Goal: Find specific fact: Find specific fact

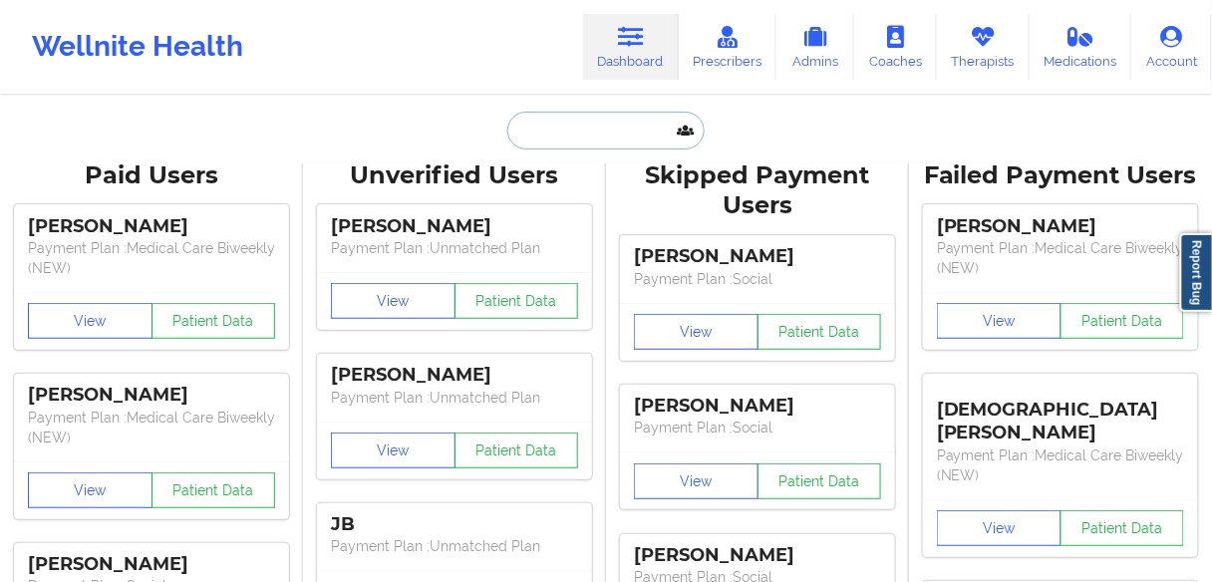
click at [631, 143] on input "text" at bounding box center [606, 131] width 197 height 38
paste input "[PERSON_NAME]"
type input "[PERSON_NAME]"
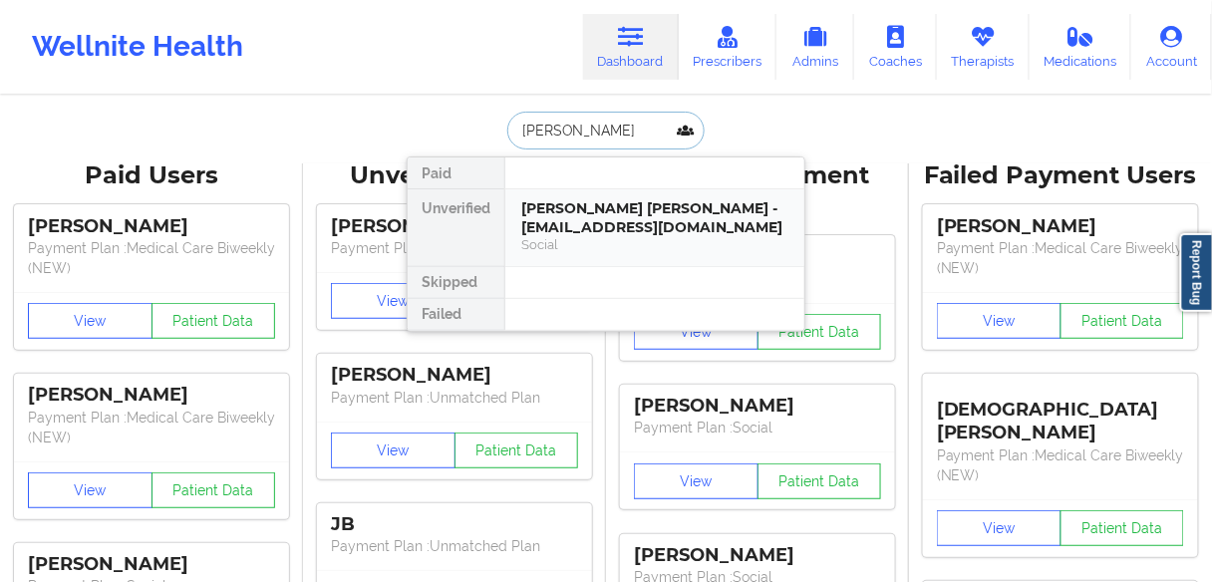
click at [572, 227] on div "[PERSON_NAME] [PERSON_NAME] - [EMAIL_ADDRESS][DOMAIN_NAME]" at bounding box center [654, 217] width 267 height 37
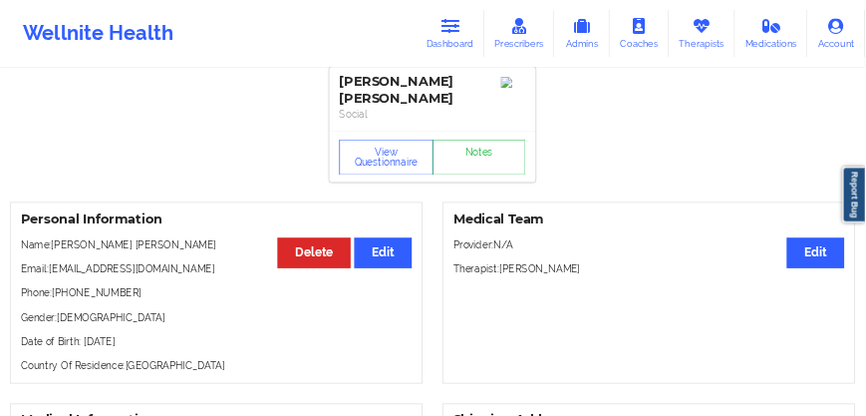
scroll to position [160, 0]
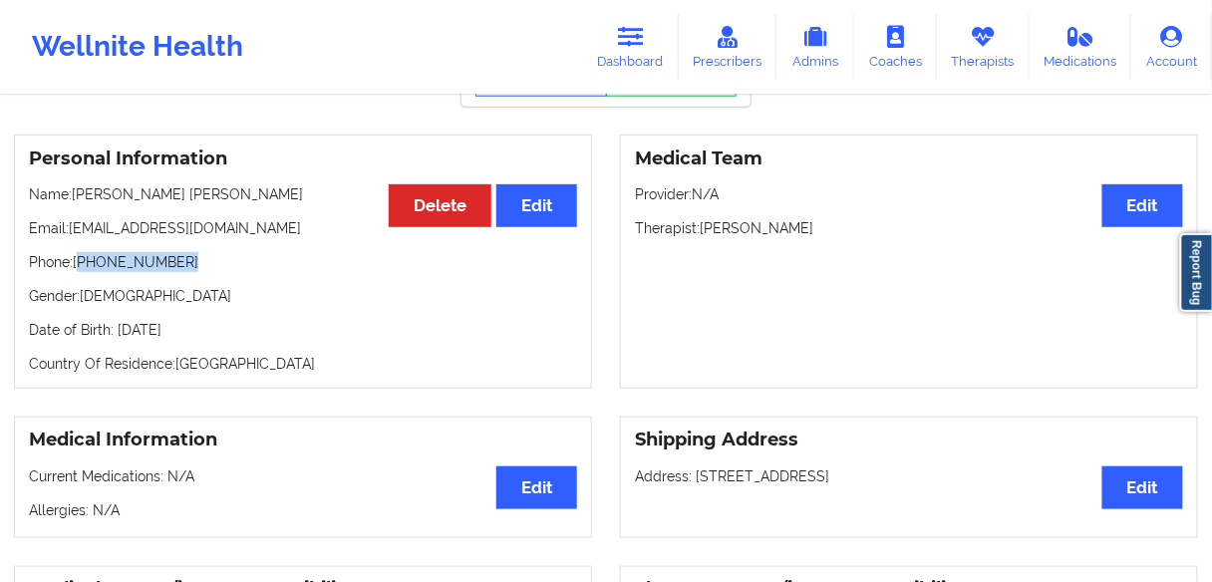
drag, startPoint x: 186, startPoint y: 244, endPoint x: 79, endPoint y: 241, distance: 107.7
click at [79, 252] on p "Phone: [PHONE_NUMBER]" at bounding box center [303, 262] width 548 height 20
copy p "[PHONE_NUMBER]"
click at [634, 64] on link "Dashboard" at bounding box center [631, 47] width 96 height 66
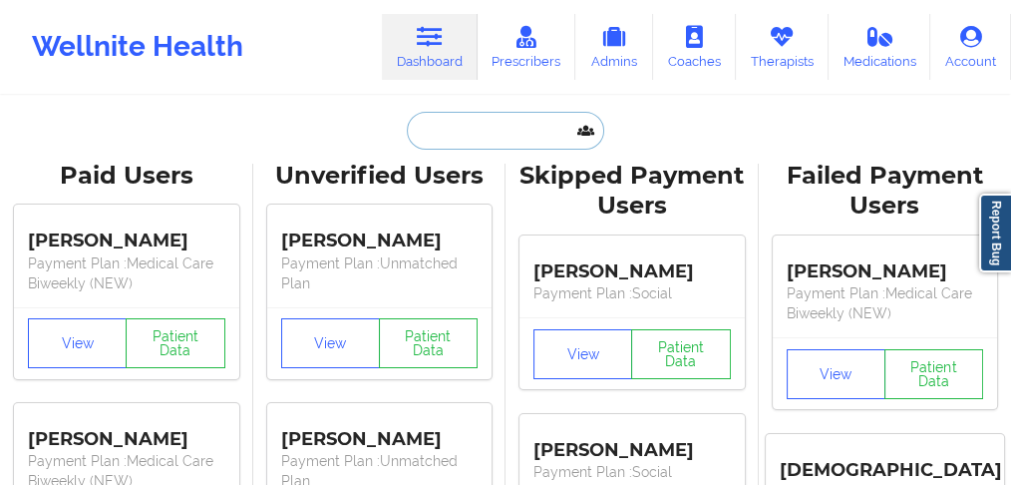
click at [457, 130] on input "text" at bounding box center [505, 131] width 197 height 38
paste input "[PERSON_NAME] [PERSON_NAME]"
type input "[PERSON_NAME] [PERSON_NAME]"
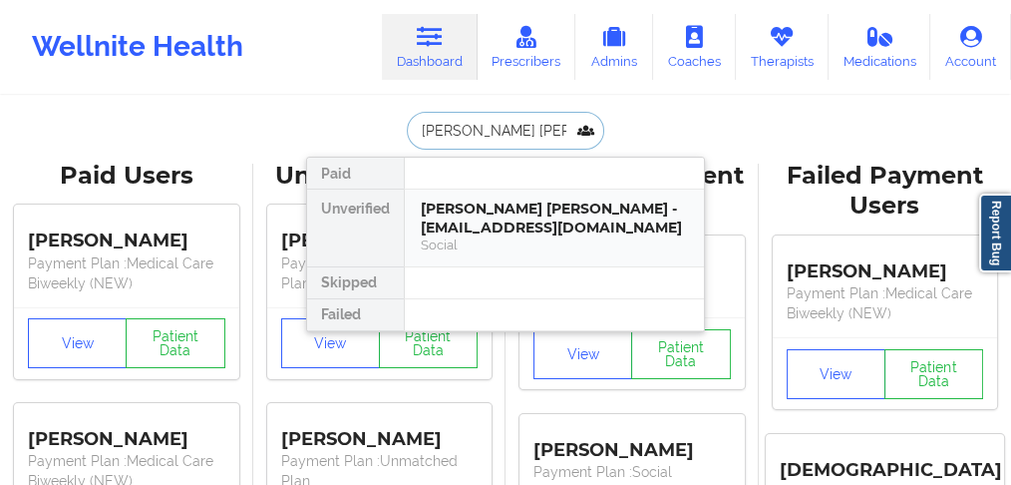
click at [490, 216] on div "[PERSON_NAME] [PERSON_NAME] - [EMAIL_ADDRESS][DOMAIN_NAME]" at bounding box center [554, 217] width 267 height 37
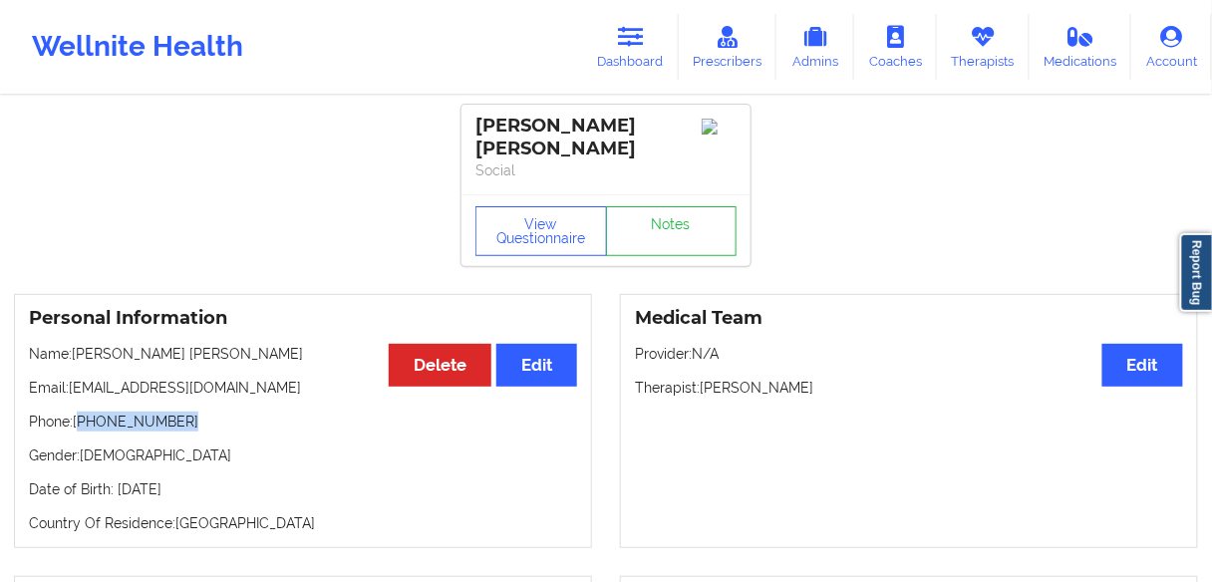
drag, startPoint x: 120, startPoint y: 404, endPoint x: 81, endPoint y: 403, distance: 38.9
click at [81, 412] on p "Phone: [PHONE_NUMBER]" at bounding box center [303, 422] width 548 height 20
copy p "[PHONE_NUMBER]"
click at [615, 43] on link "Dashboard" at bounding box center [631, 47] width 96 height 66
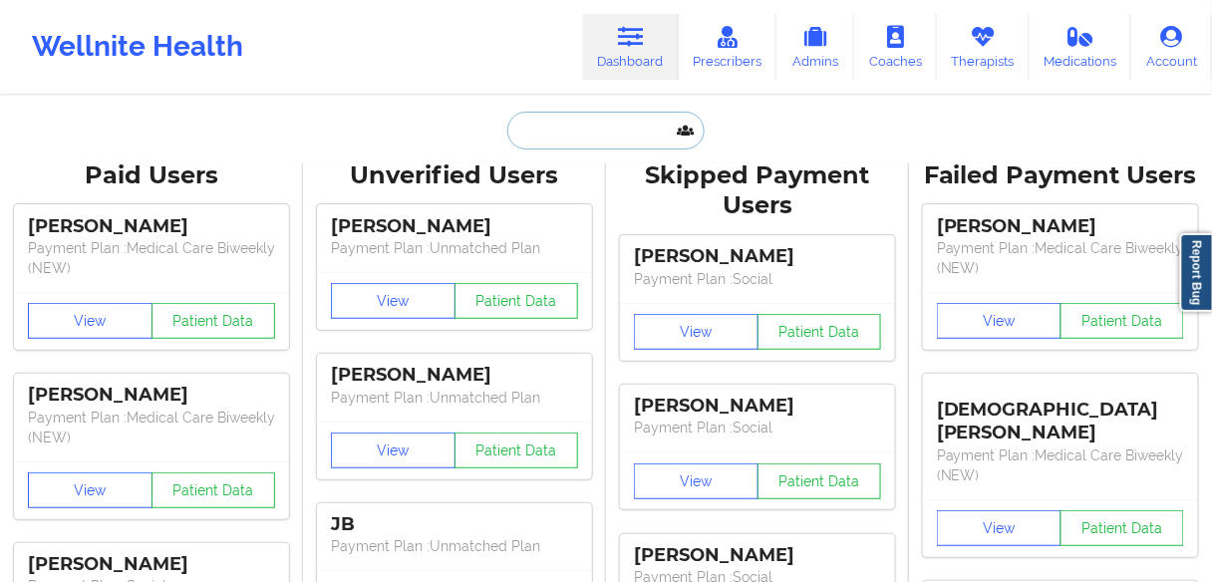
click at [596, 131] on input "text" at bounding box center [606, 131] width 197 height 38
paste input "[PERSON_NAME]"
type input "[PERSON_NAME]"
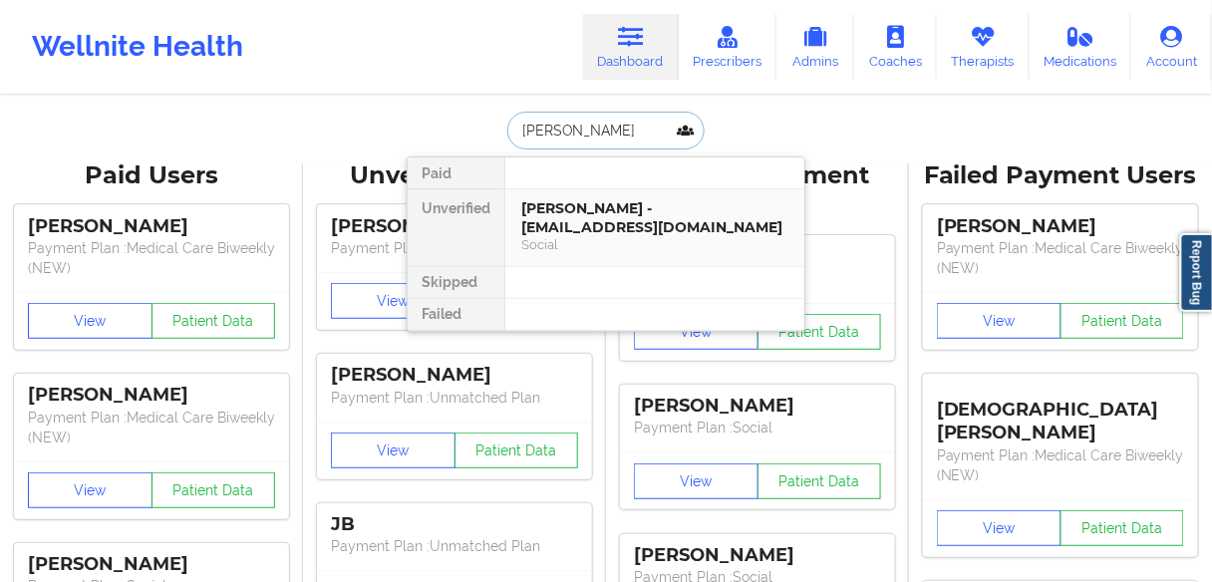
click at [539, 227] on div "[PERSON_NAME] - [EMAIL_ADDRESS][DOMAIN_NAME]" at bounding box center [654, 217] width 267 height 37
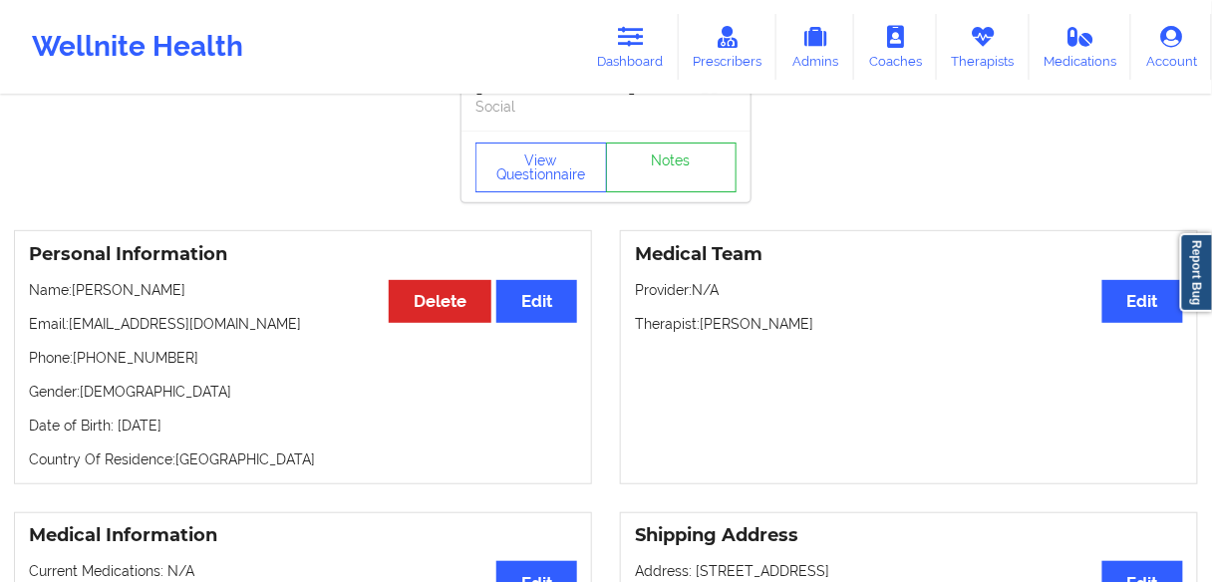
scroll to position [80, 0]
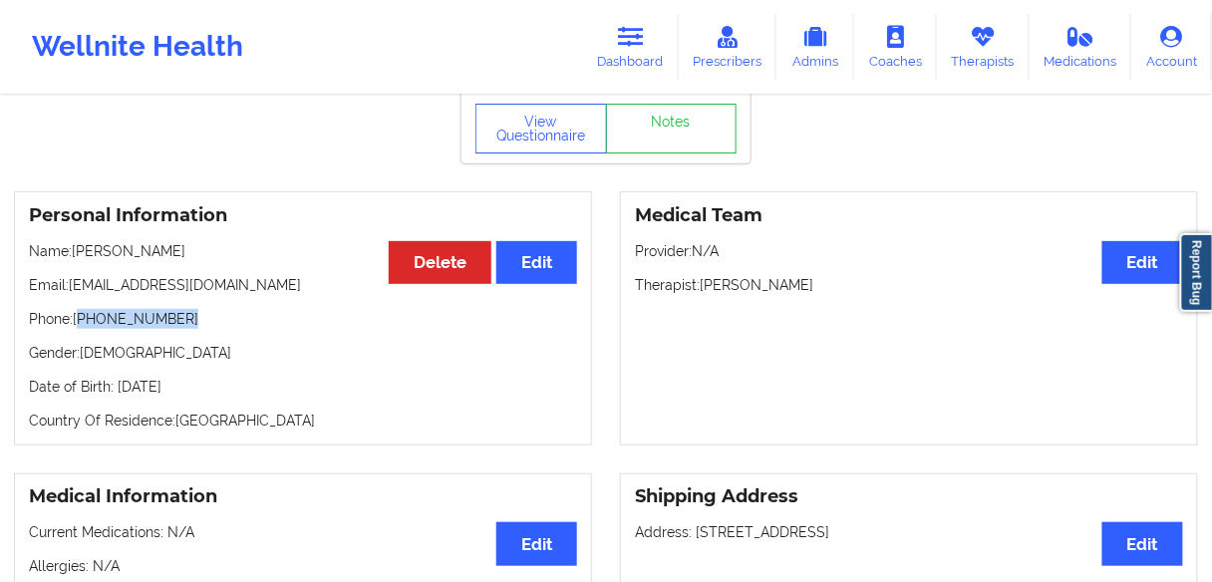
drag, startPoint x: 196, startPoint y: 320, endPoint x: 81, endPoint y: 330, distance: 116.1
click at [81, 329] on p "Phone: [PHONE_NUMBER]" at bounding box center [303, 319] width 548 height 20
copy p "[PHONE_NUMBER]"
click at [653, 130] on link "Notes" at bounding box center [672, 129] width 132 height 50
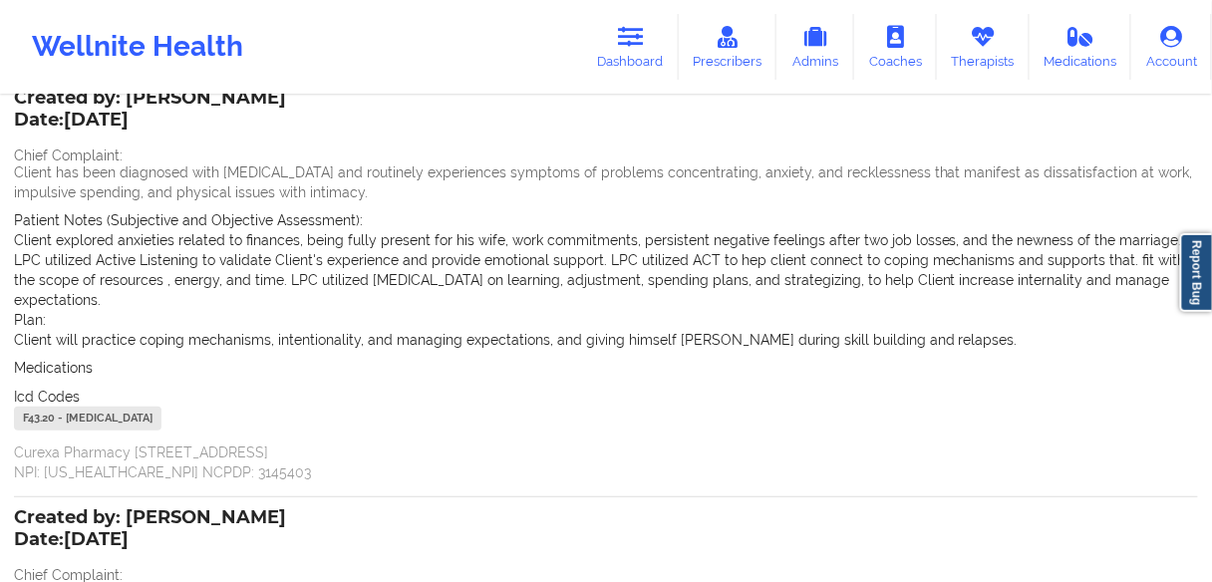
scroll to position [160, 0]
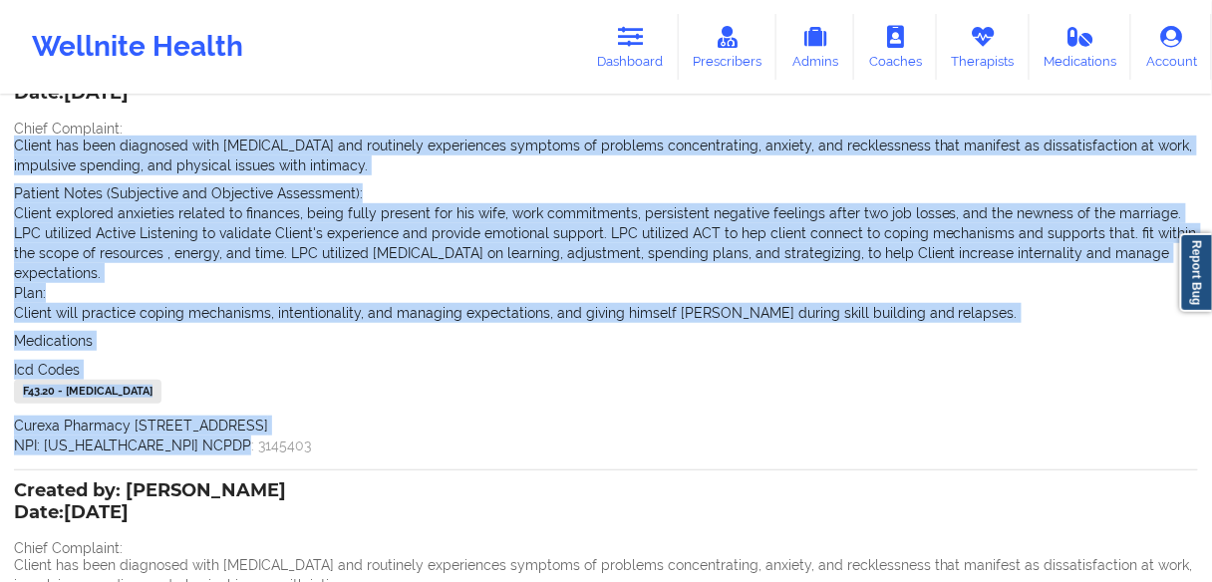
drag, startPoint x: 241, startPoint y: 456, endPoint x: 0, endPoint y: 143, distance: 395.3
click at [0, 143] on div "Name: [PERSON_NAME] Add notes Migrate notes Created by: [PERSON_NAME] Date: [DA…" at bounding box center [606, 417] width 1212 height 959
copy div "Client has been diagnosed with [MEDICAL_DATA] and routinely experiences symptom…"
drag, startPoint x: 117, startPoint y: 306, endPoint x: 140, endPoint y: 303, distance: 23.1
click at [117, 306] on p "Client will practice coping mechanisms, intentionality, and managing expectatio…" at bounding box center [606, 313] width 1185 height 20
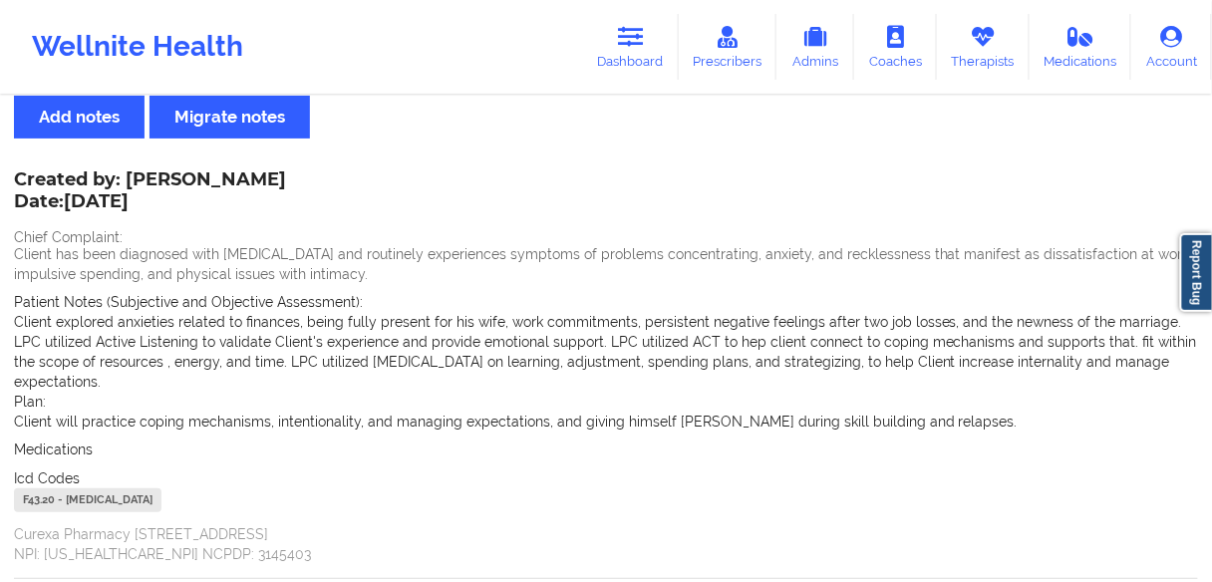
scroll to position [0, 0]
